Goal: Task Accomplishment & Management: Use online tool/utility

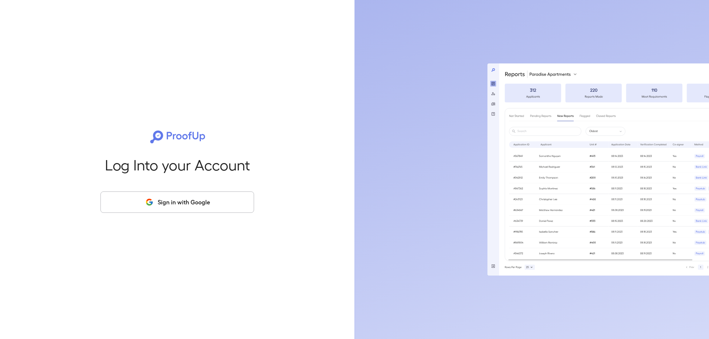
click at [197, 207] on button "Sign in with Google" at bounding box center [177, 202] width 154 height 21
click at [154, 208] on button "Sign in with Google" at bounding box center [177, 202] width 154 height 21
click at [201, 207] on button "Sign in with Google" at bounding box center [177, 202] width 154 height 21
